Goal: Navigation & Orientation: Find specific page/section

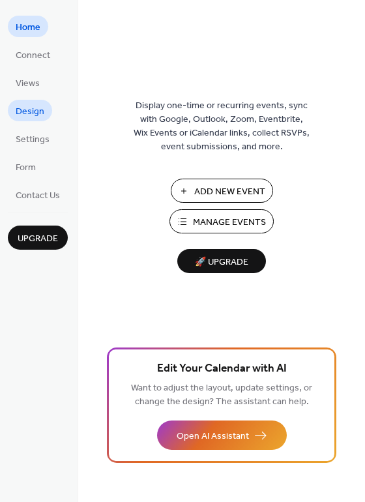
click at [29, 110] on span "Design" at bounding box center [30, 112] width 29 height 14
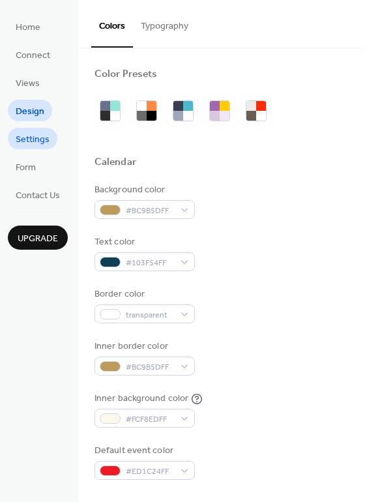
click at [30, 133] on span "Settings" at bounding box center [33, 140] width 34 height 14
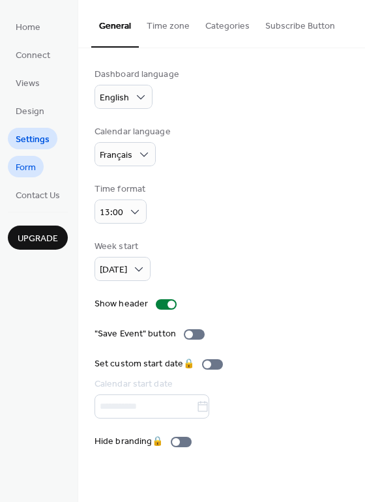
click at [30, 166] on span "Form" at bounding box center [26, 168] width 20 height 14
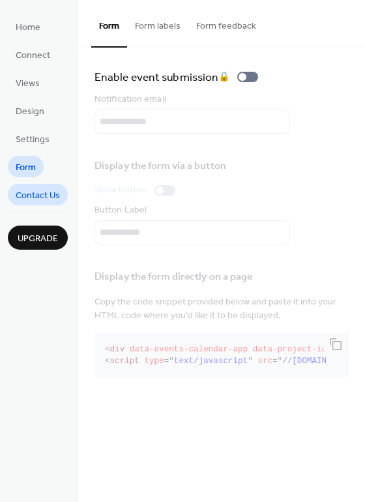
click at [38, 193] on span "Contact Us" at bounding box center [38, 196] width 44 height 14
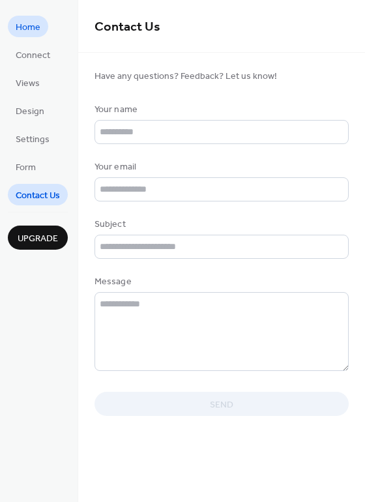
click at [35, 28] on span "Home" at bounding box center [28, 28] width 25 height 14
